Goal: Check status: Check status

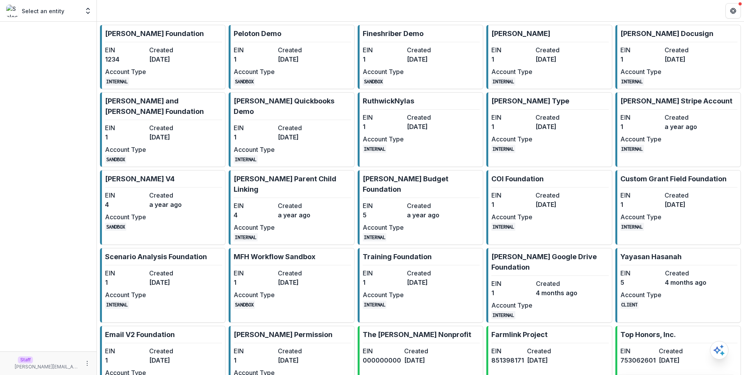
click at [175, 52] on dt "Created" at bounding box center [169, 49] width 41 height 9
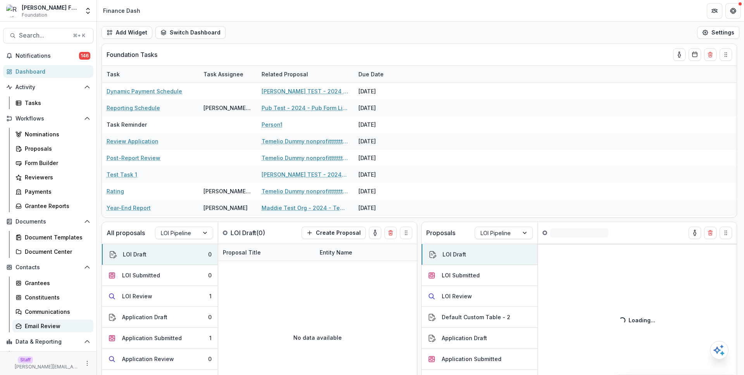
scroll to position [55, 0]
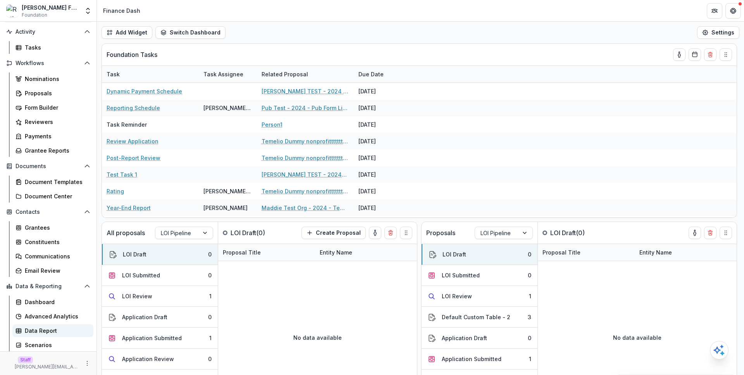
click at [51, 331] on div "Data Report" at bounding box center [56, 331] width 62 height 8
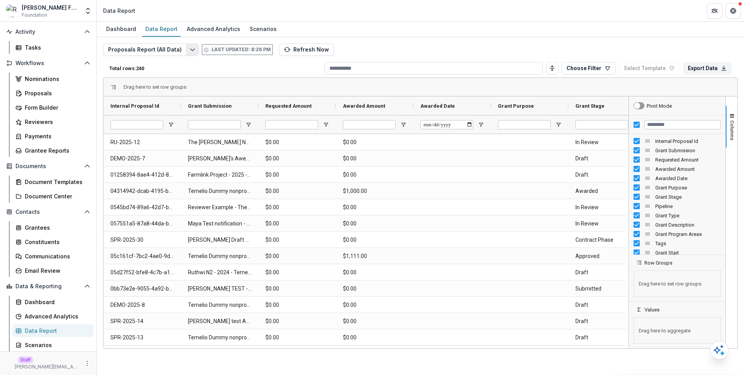
click at [195, 48] on button "Edit selected report" at bounding box center [192, 49] width 12 height 12
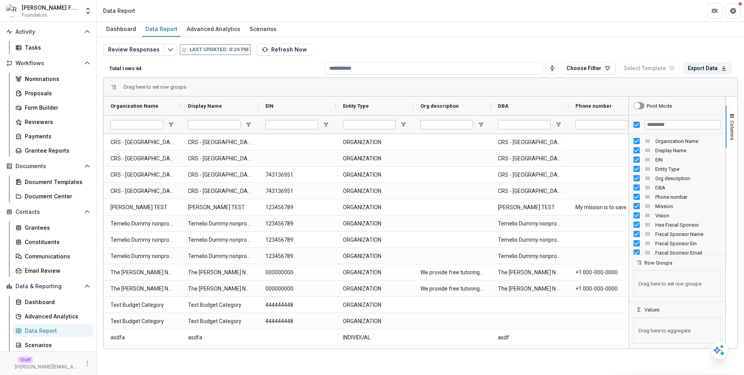
click at [367, 52] on div "Review Responses Last updated: 8:26 PM Refresh Now Total rows: 64 Choose Filter…" at bounding box center [420, 186] width 635 height 287
click at [172, 47] on button "Edit selected report" at bounding box center [170, 49] width 12 height 12
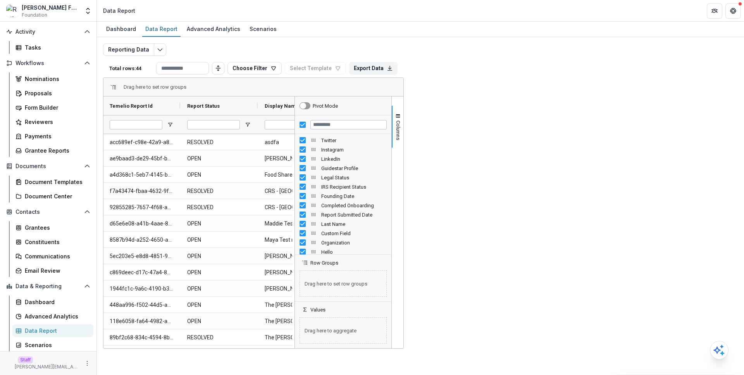
scroll to position [323, 0]
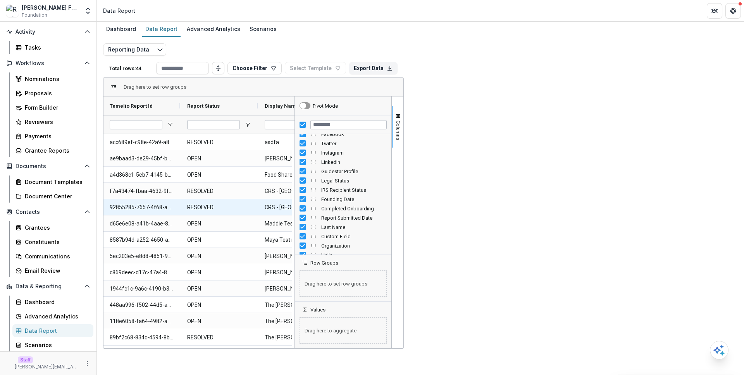
click at [402, 208] on div at bounding box center [374, 207] width 78 height 16
